Goal: Register for event/course

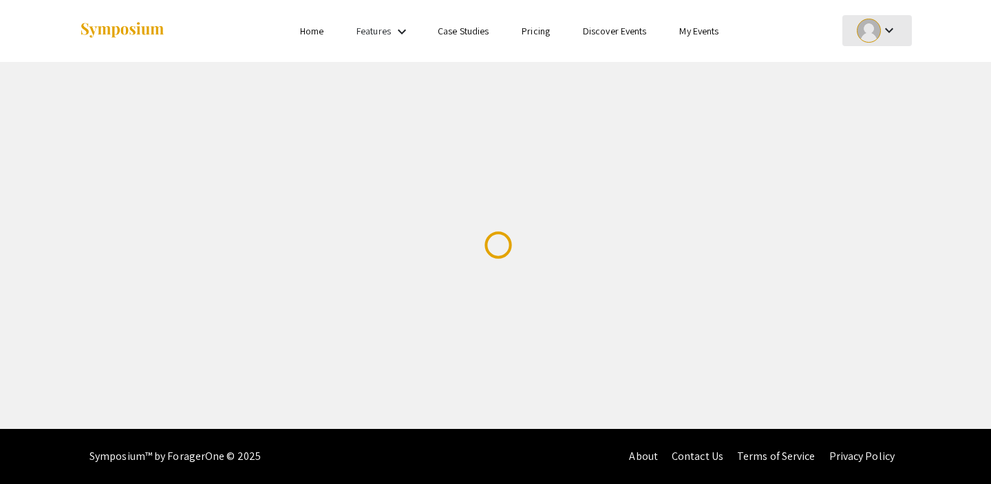
click at [888, 34] on mat-icon "keyboard_arrow_down" at bounding box center [889, 30] width 17 height 17
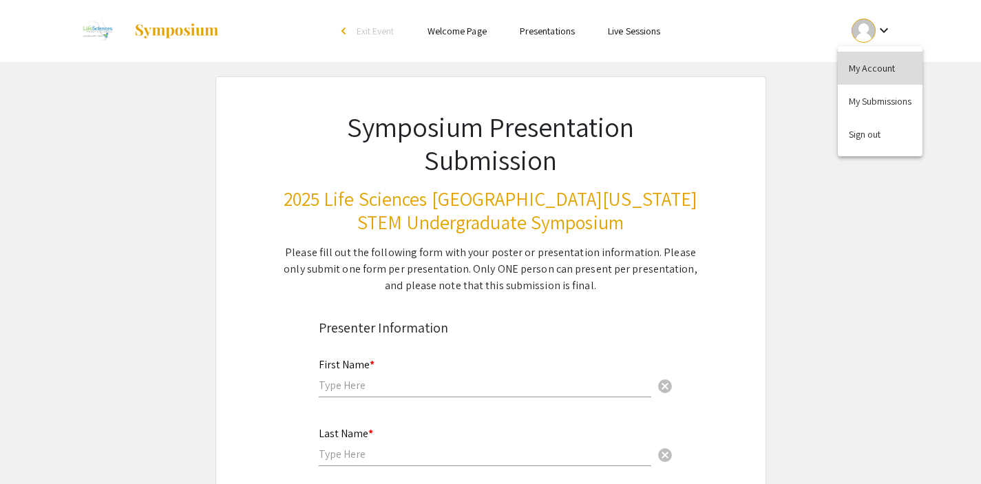
click at [875, 64] on button "My Account" at bounding box center [880, 68] width 85 height 33
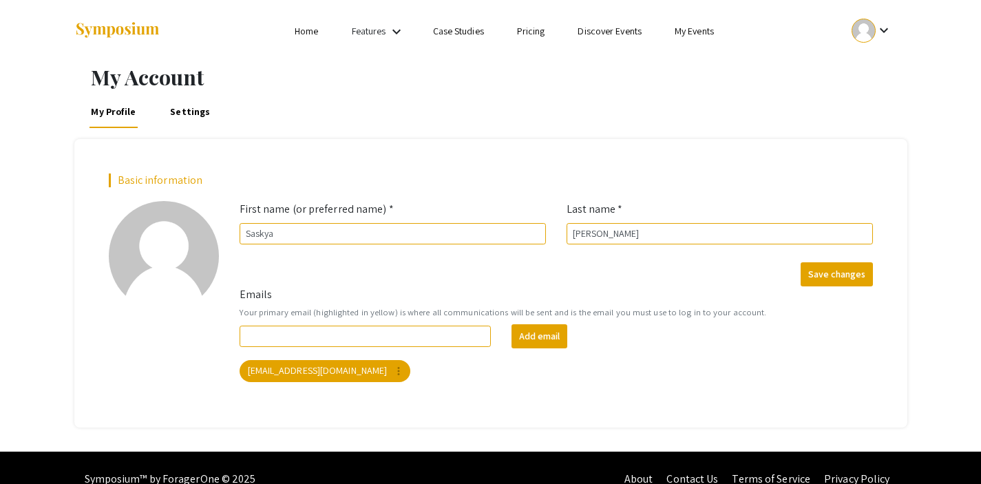
click at [703, 40] on ul "keyboard_arrow_down" at bounding box center [769, 31] width 275 height 62
click at [692, 30] on link "My Events" at bounding box center [693, 31] width 39 height 12
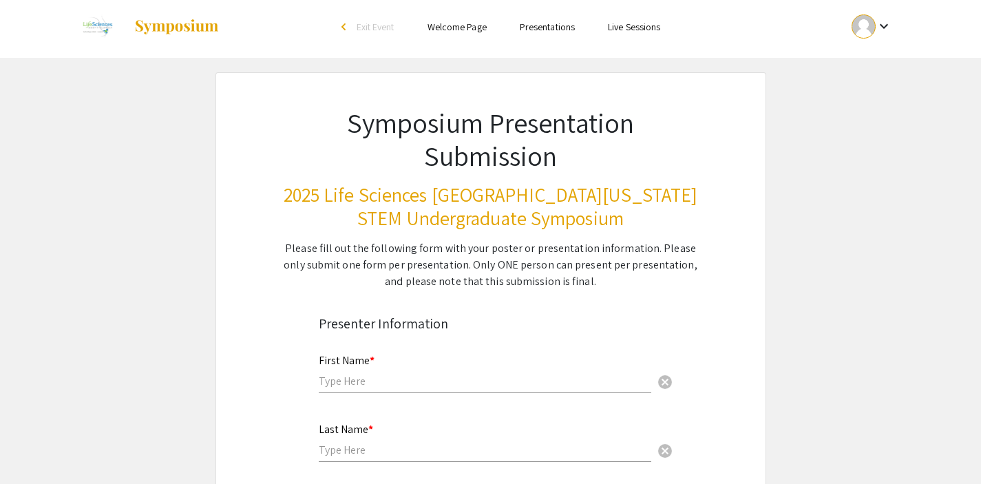
scroll to position [6, 0]
click at [373, 25] on span "Exit Event" at bounding box center [375, 25] width 38 height 12
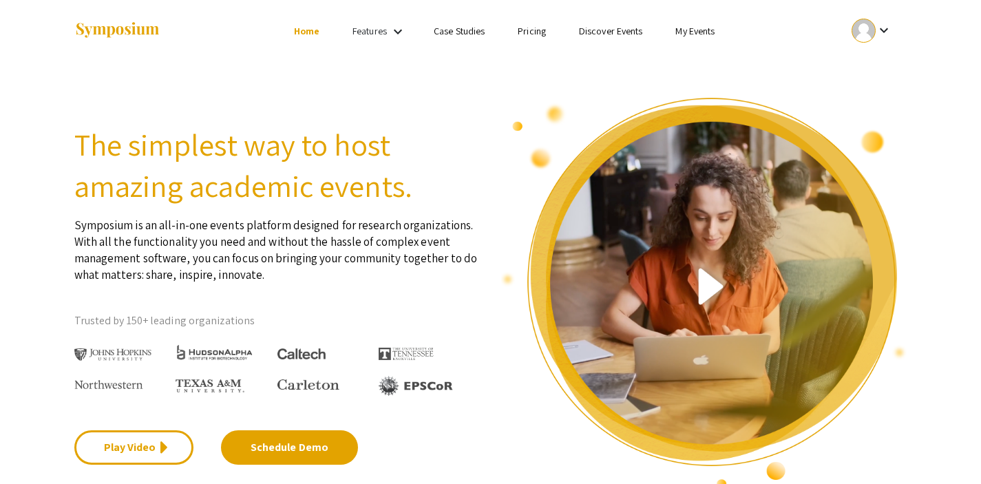
click at [601, 32] on link "Discover Events" at bounding box center [611, 31] width 64 height 12
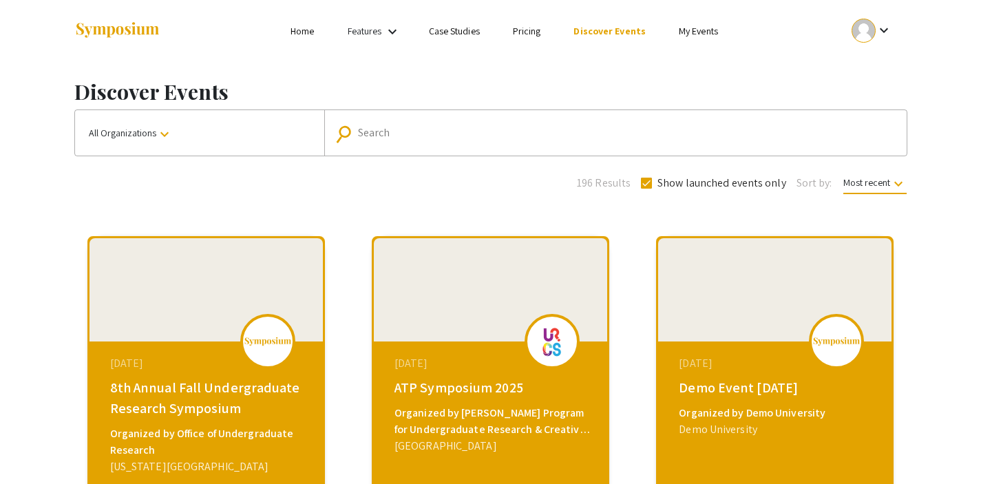
click at [359, 138] on input "Search" at bounding box center [623, 133] width 530 height 12
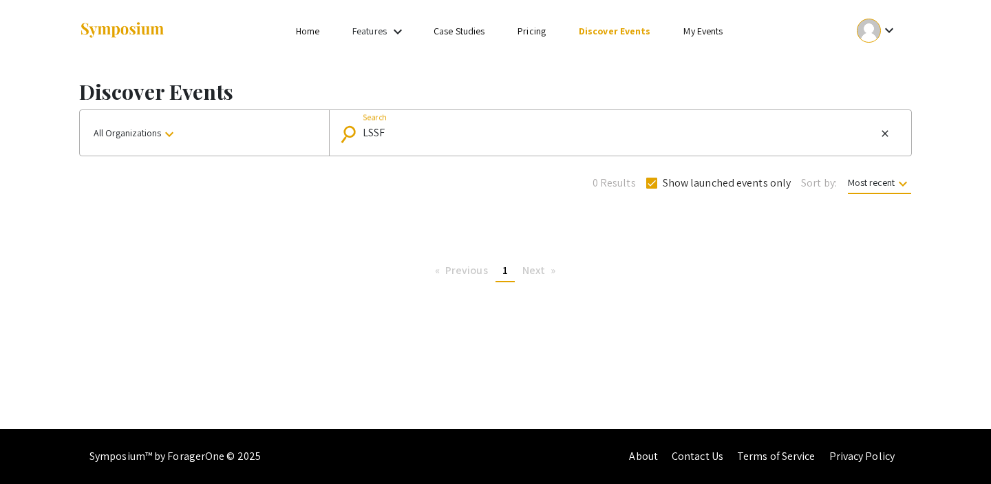
drag, startPoint x: 406, startPoint y: 131, endPoint x: 369, endPoint y: 133, distance: 37.2
click at [369, 133] on input "LSSF" at bounding box center [619, 133] width 513 height 12
type input "Life sciences [GEOGRAPHIC_DATA][US_STATE]"
click at [618, 142] on div "Life sciences [GEOGRAPHIC_DATA][US_STATE] Search" at bounding box center [619, 133] width 513 height 22
drag, startPoint x: 495, startPoint y: 153, endPoint x: 493, endPoint y: 143, distance: 10.4
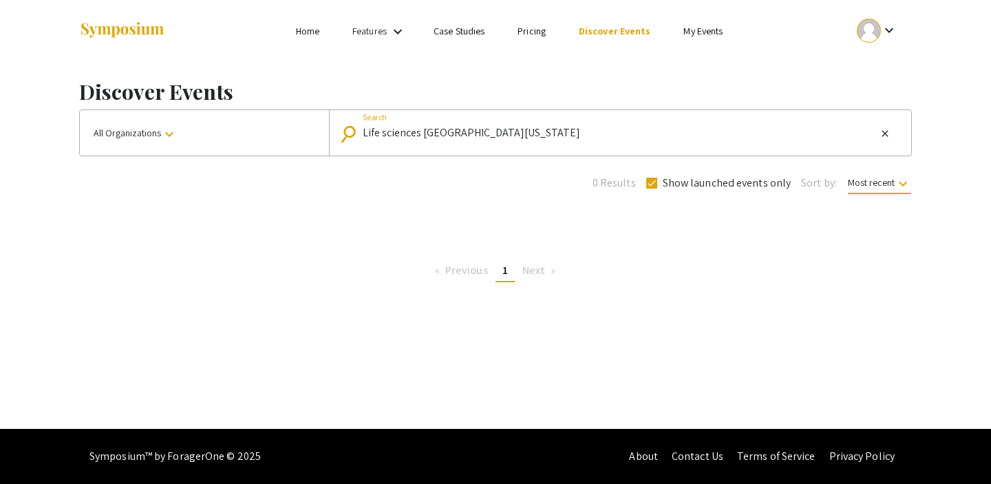
click at [495, 153] on mat-form-field "search Life sciences [GEOGRAPHIC_DATA][US_STATE] Search close" at bounding box center [620, 132] width 582 height 45
click at [495, 135] on input "Life sciences [GEOGRAPHIC_DATA][US_STATE]" at bounding box center [619, 133] width 513 height 12
drag, startPoint x: 493, startPoint y: 134, endPoint x: 364, endPoint y: 129, distance: 129.5
click at [364, 129] on input "Life sciences [GEOGRAPHIC_DATA][US_STATE]" at bounding box center [619, 133] width 513 height 12
click at [146, 119] on button "All Organizations keyboard_arrow_down" at bounding box center [204, 132] width 249 height 45
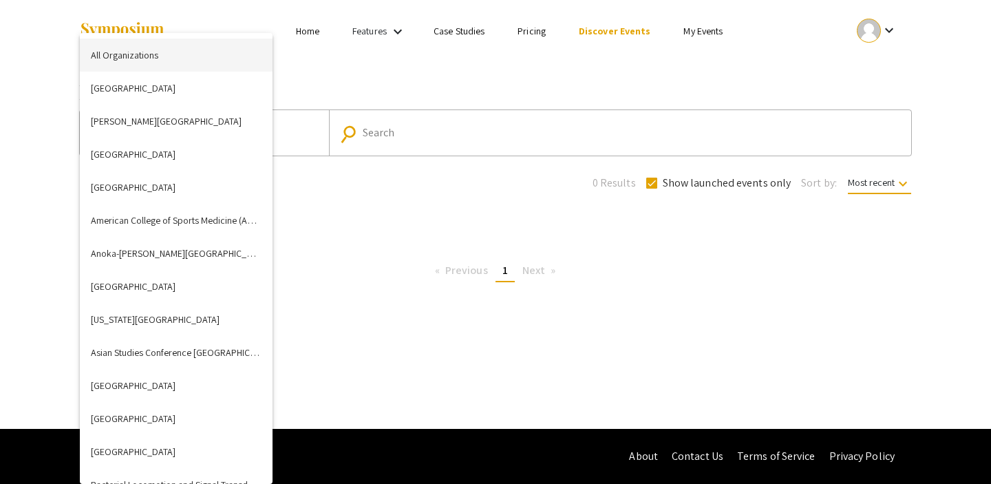
click at [184, 59] on button "All Organizations" at bounding box center [176, 55] width 193 height 33
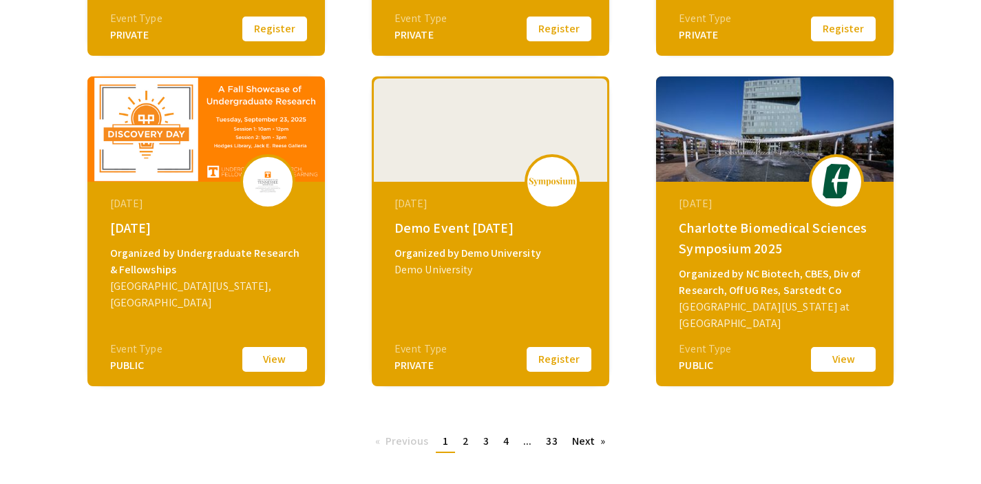
scroll to position [580, 0]
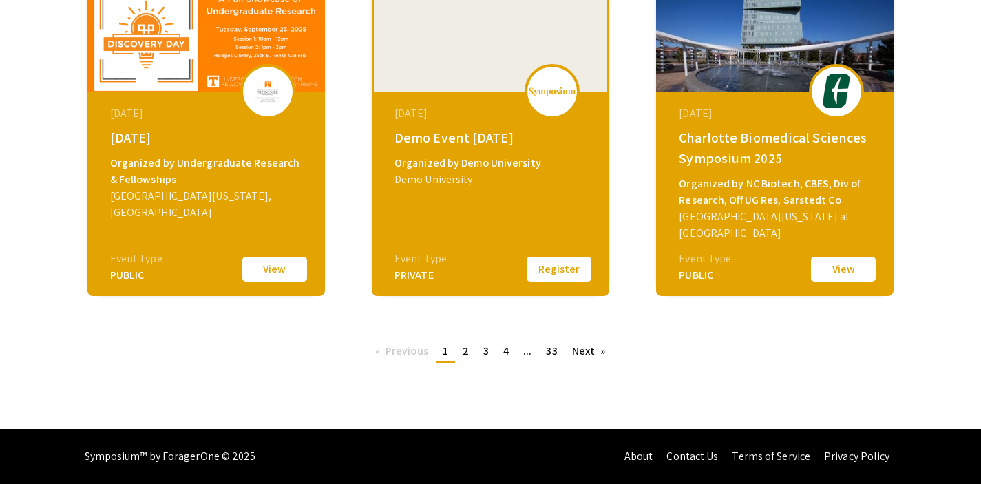
drag, startPoint x: 467, startPoint y: 349, endPoint x: 480, endPoint y: 350, distance: 13.1
click at [467, 349] on span "2" at bounding box center [465, 350] width 6 height 14
type input "Life sciences [GEOGRAPHIC_DATA][US_STATE]"
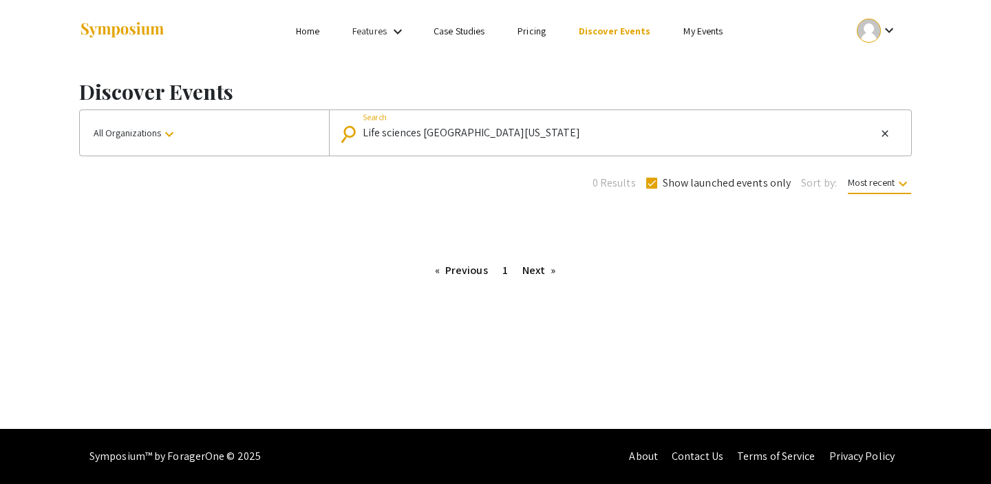
drag, startPoint x: 467, startPoint y: 137, endPoint x: 212, endPoint y: 130, distance: 254.7
click at [212, 130] on div "All Organizations keyboard_arrow_down search Life sciences [GEOGRAPHIC_DATA][US…" at bounding box center [495, 132] width 833 height 47
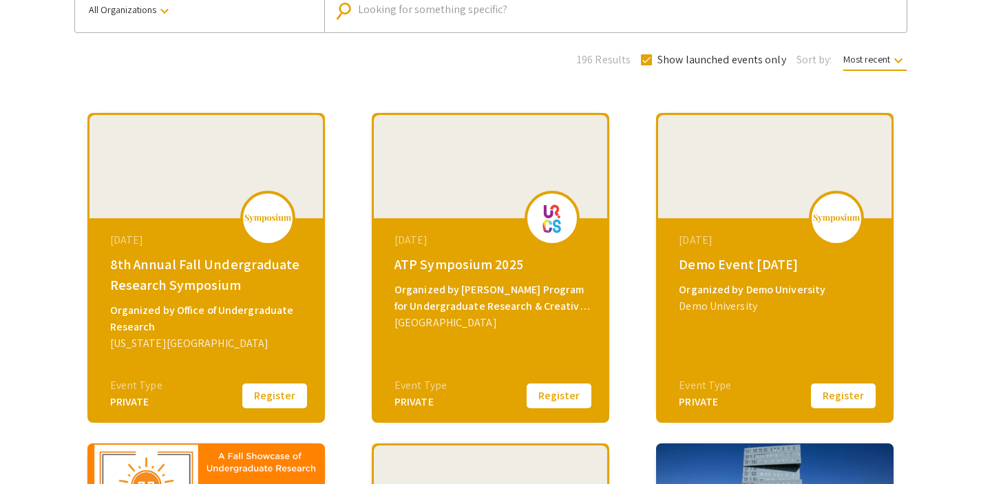
scroll to position [141, 0]
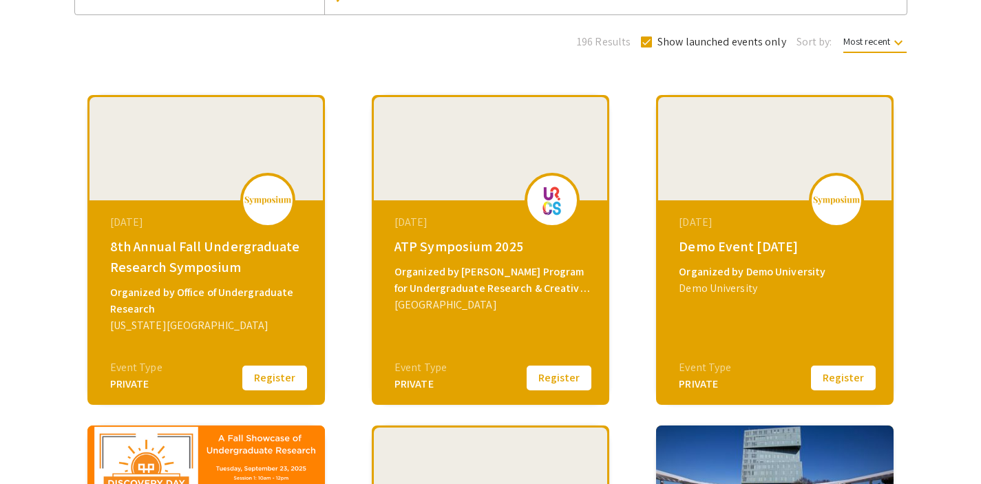
click at [146, 372] on div "Event Type" at bounding box center [136, 367] width 52 height 17
click at [292, 385] on button "Register" at bounding box center [274, 377] width 69 height 29
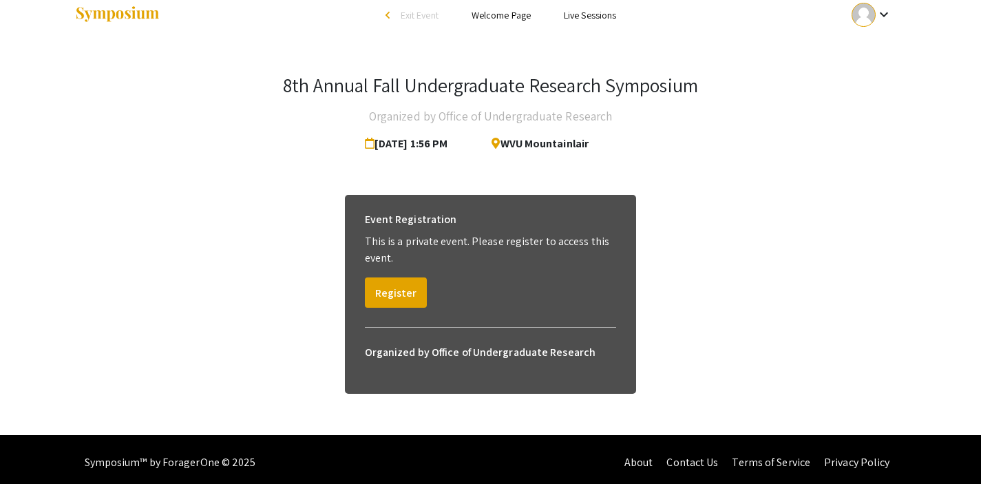
scroll to position [21, 0]
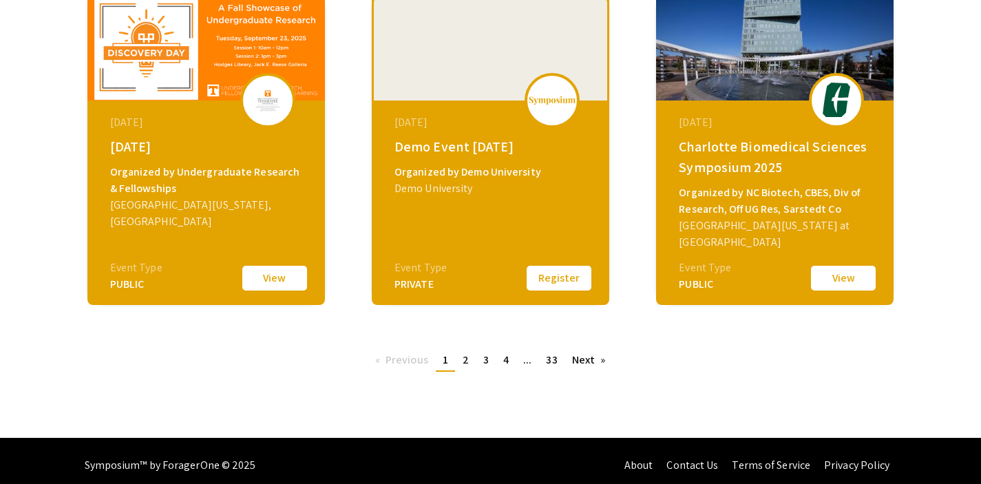
scroll to position [580, 0]
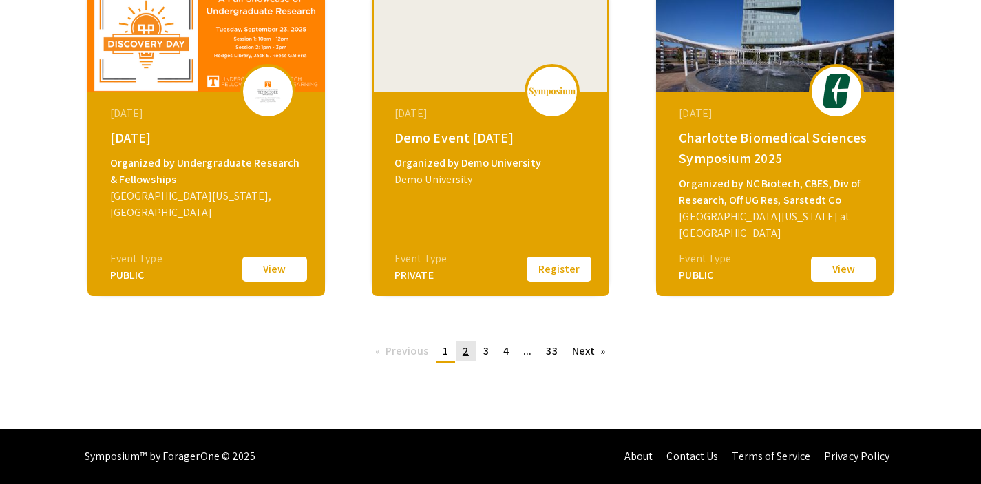
click at [466, 354] on span "2" at bounding box center [465, 350] width 6 height 14
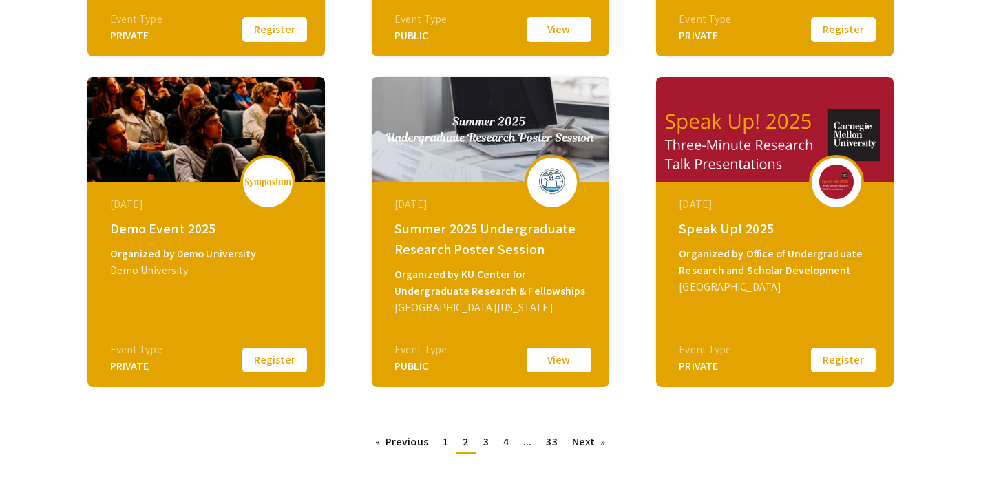
scroll to position [505, 0]
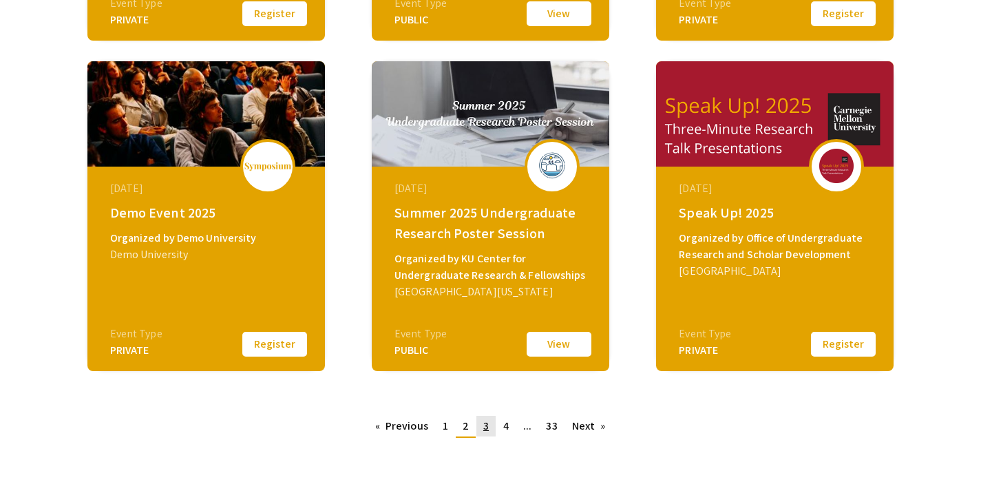
click at [485, 431] on span "3" at bounding box center [486, 425] width 6 height 14
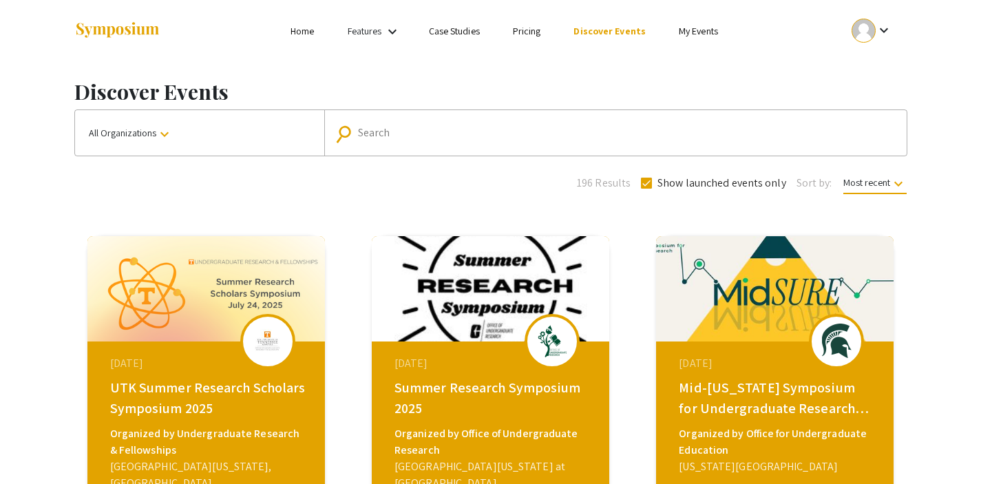
click at [404, 131] on input "Search" at bounding box center [623, 133] width 530 height 12
paste input "The Annual Life Sciences [GEOGRAPHIC_DATA][US_STATE]"
type input "The Annual Life Sciences [GEOGRAPHIC_DATA][US_STATE]"
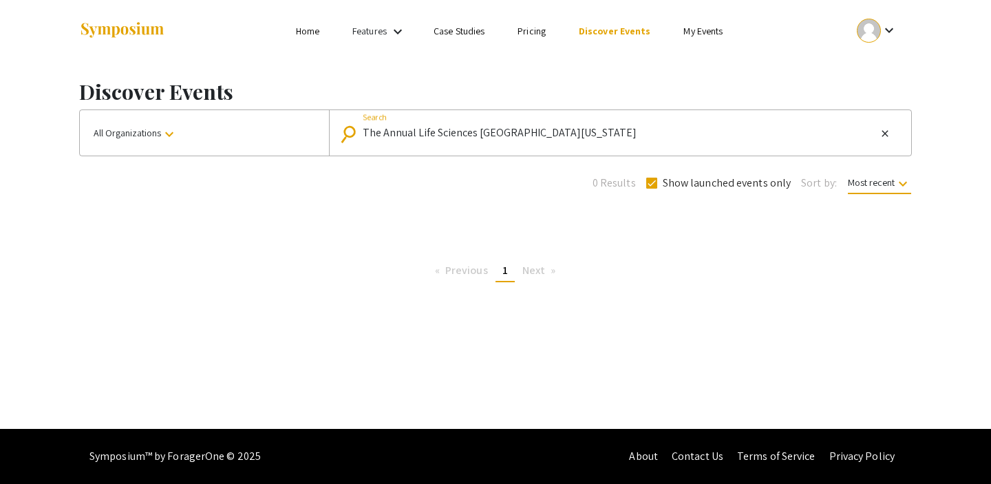
click at [703, 32] on link "My Events" at bounding box center [702, 31] width 39 height 12
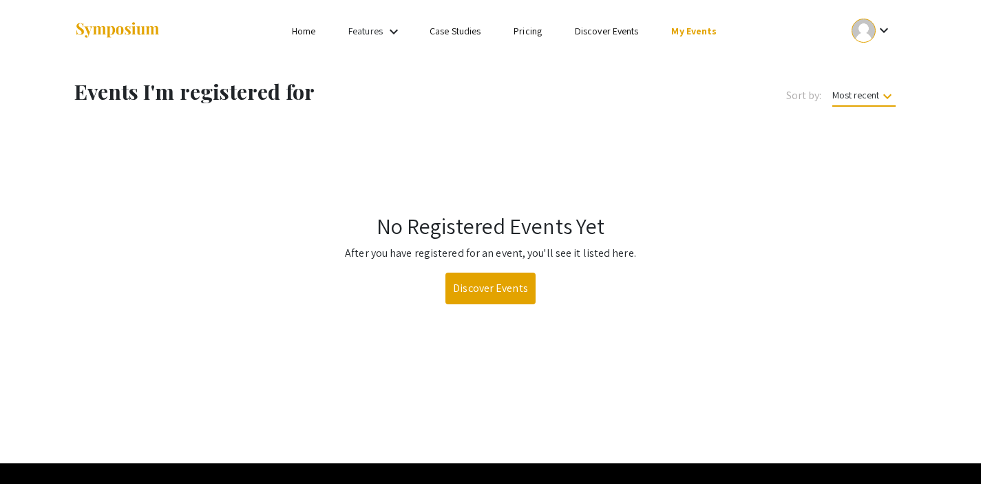
click at [864, 34] on div at bounding box center [863, 31] width 24 height 24
click at [882, 104] on button "My Submissions" at bounding box center [880, 101] width 85 height 33
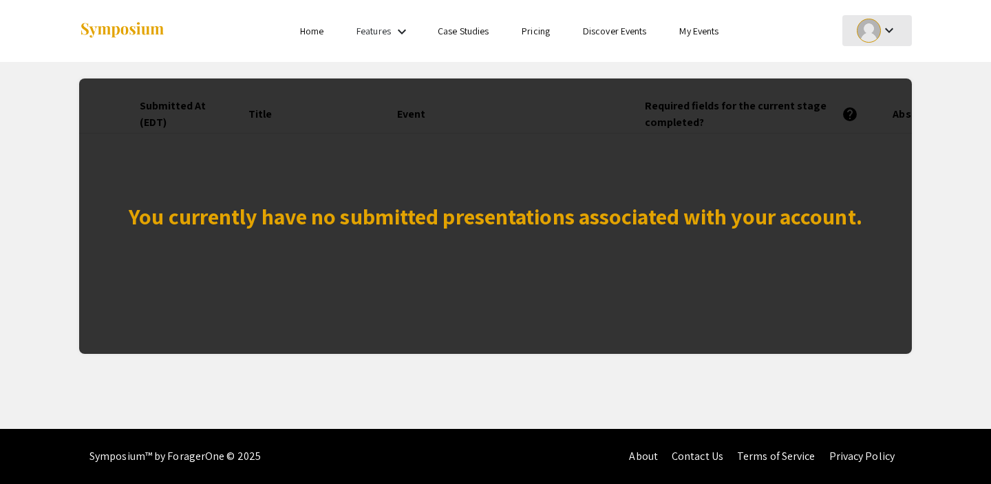
click at [877, 37] on div at bounding box center [869, 31] width 24 height 24
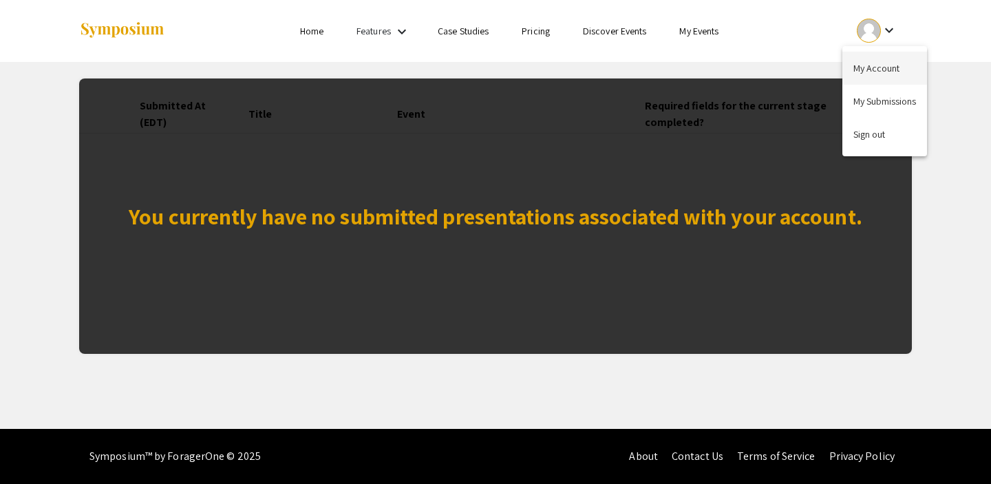
click at [875, 64] on button "My Account" at bounding box center [884, 68] width 85 height 33
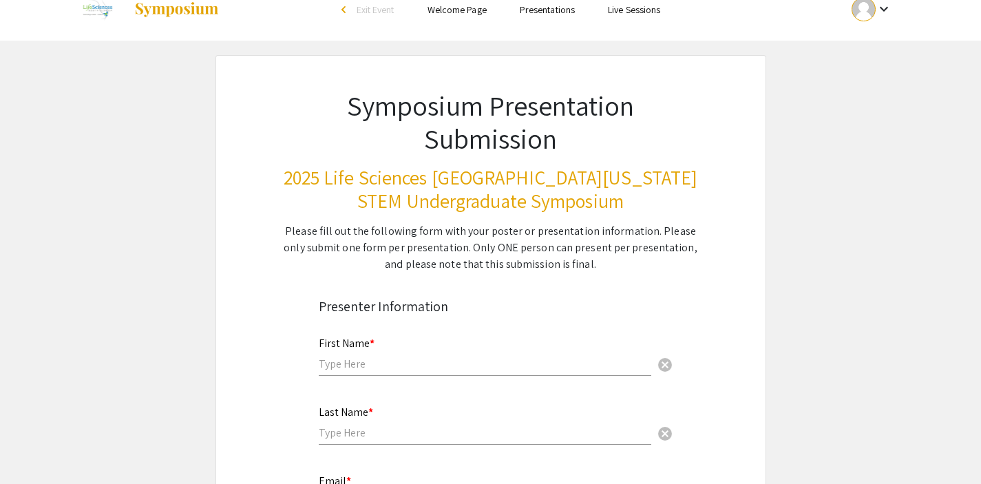
scroll to position [7, 0]
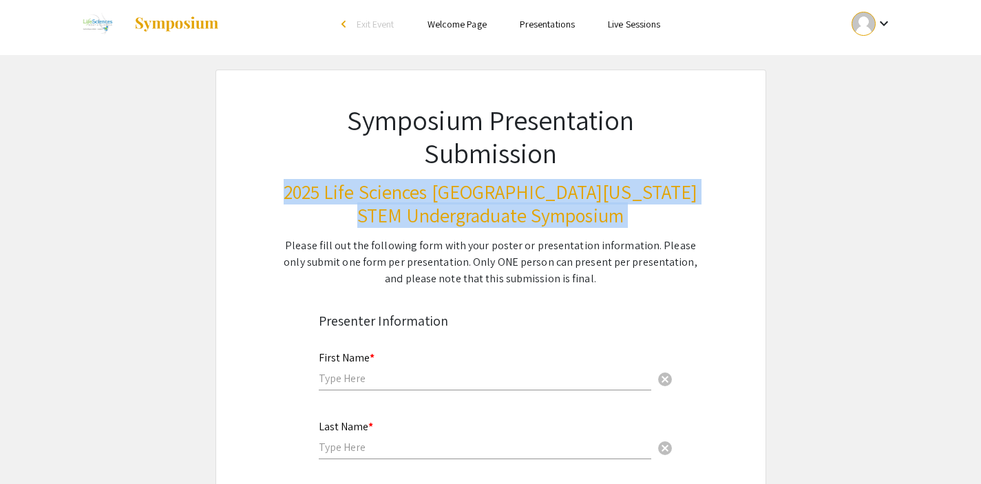
drag, startPoint x: 340, startPoint y: 196, endPoint x: 606, endPoint y: 226, distance: 267.4
click at [606, 226] on div "Symposium Presentation Submission 2025 Life Sciences South Florida STEM Undergr…" at bounding box center [491, 178] width 482 height 217
copy h3 "2025 Life Sciences [GEOGRAPHIC_DATA][US_STATE] STEM Undergraduate Symposium"
click at [574, 211] on h3 "2025 Life Sciences [GEOGRAPHIC_DATA][US_STATE] STEM Undergraduate Symposium" at bounding box center [491, 203] width 416 height 46
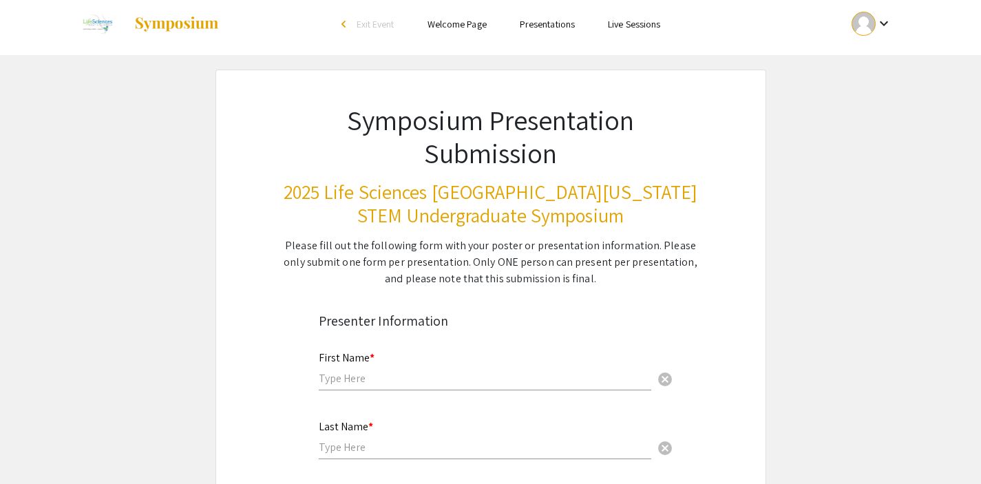
click at [476, 24] on link "Welcome Page" at bounding box center [456, 24] width 59 height 12
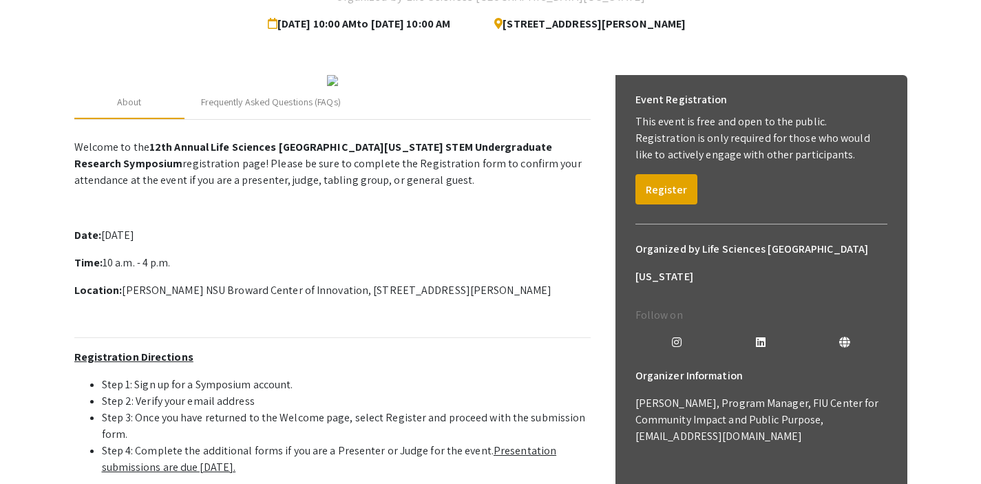
scroll to position [137, 0]
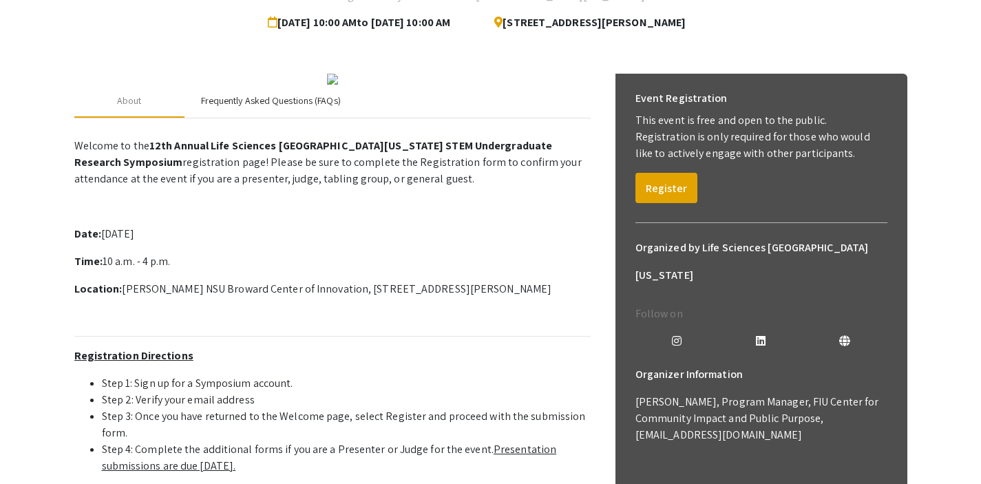
click at [275, 108] on div "Frequently Asked Questions (FAQs)" at bounding box center [271, 101] width 140 height 14
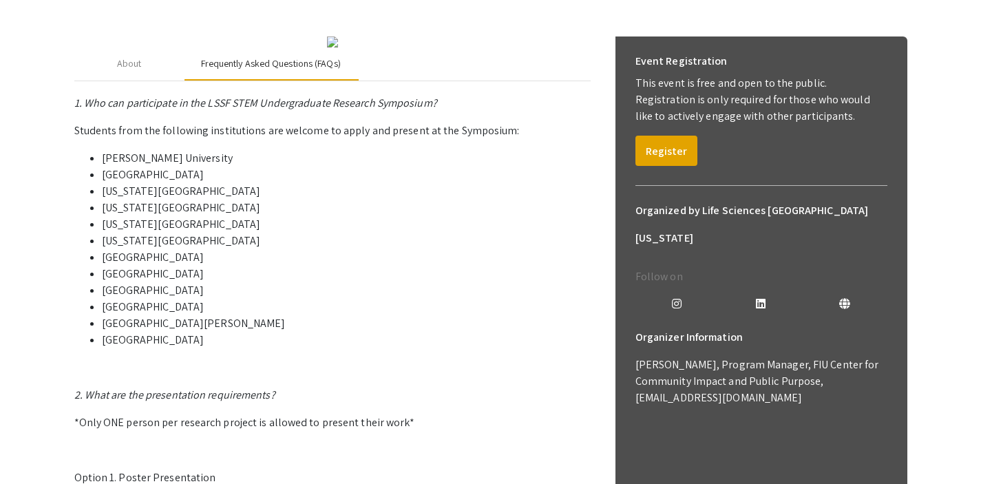
scroll to position [182, 0]
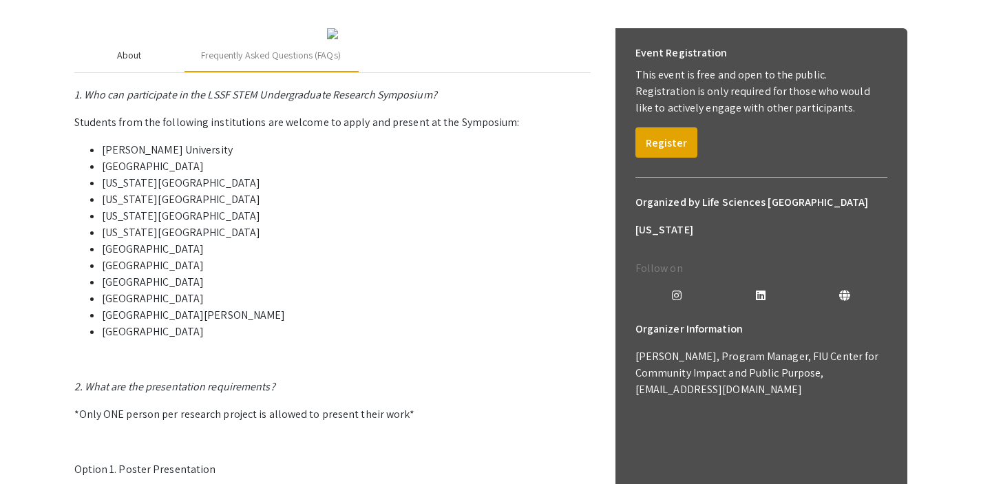
click at [157, 72] on div "About" at bounding box center [129, 55] width 110 height 33
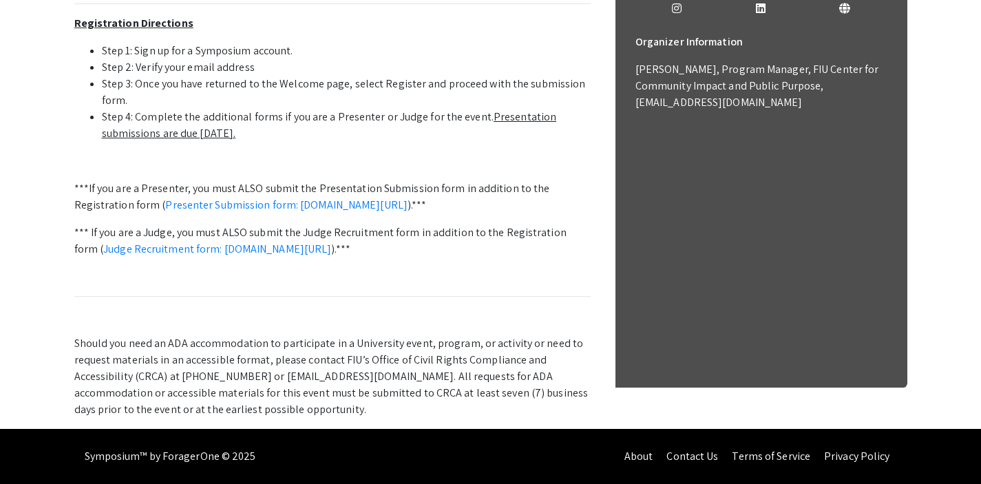
scroll to position [557, 0]
